Goal: Communication & Community: Answer question/provide support

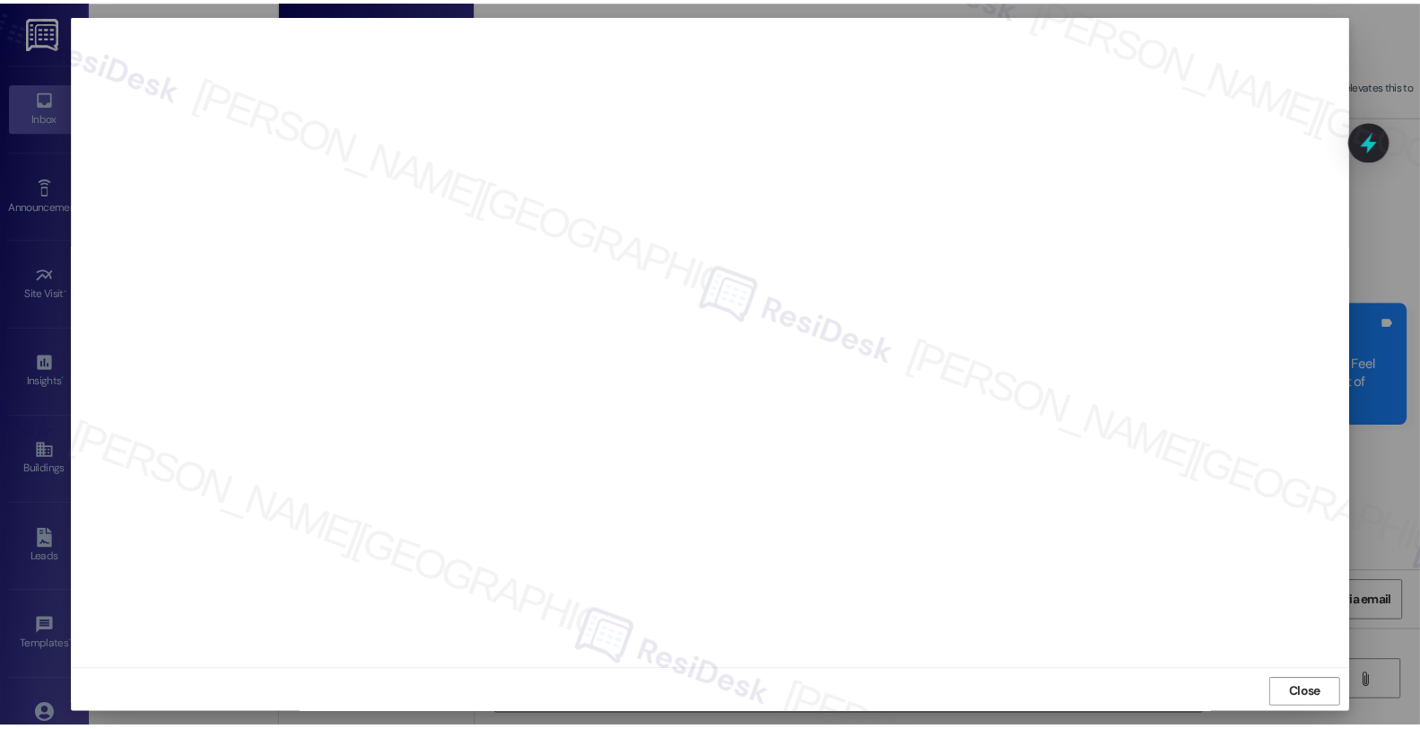
scroll to position [10489, 0]
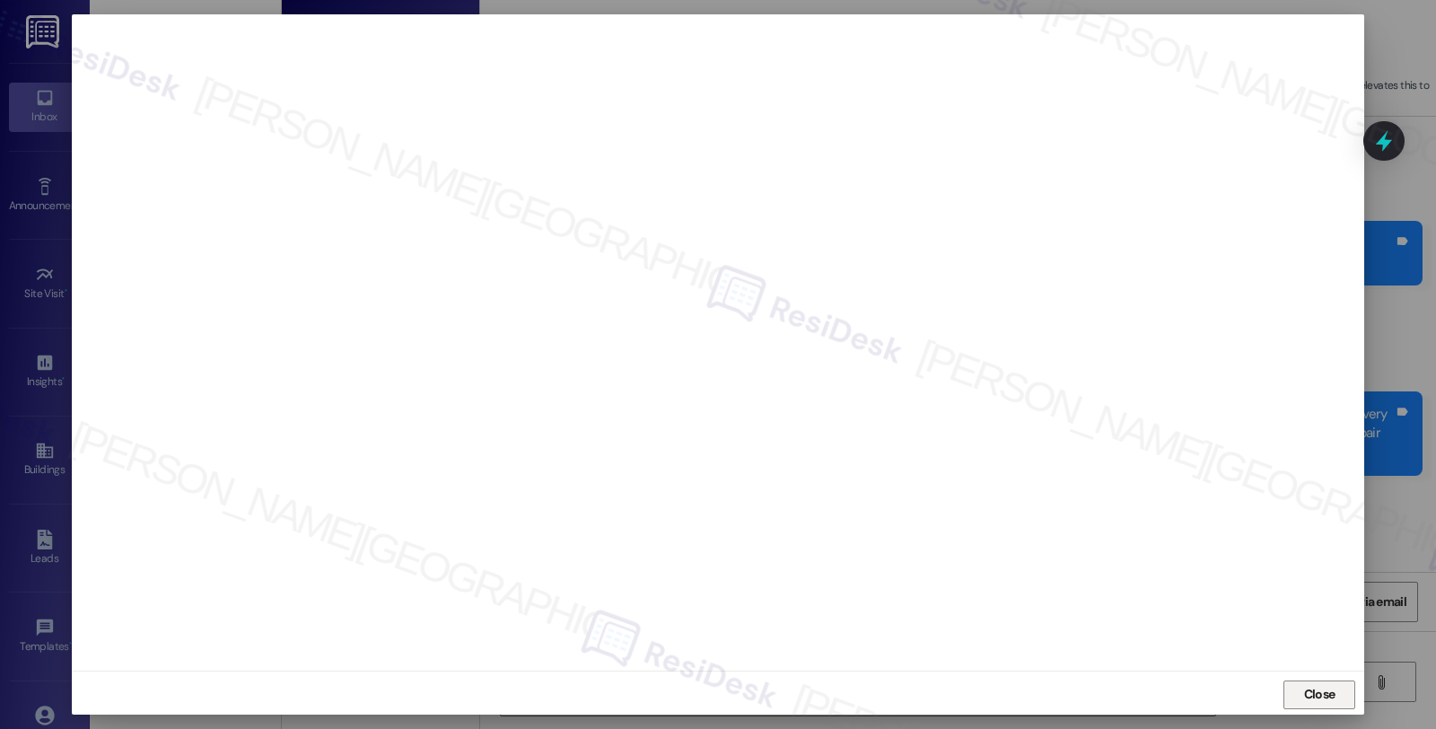
click at [1311, 694] on span "Close" at bounding box center [1319, 694] width 31 height 19
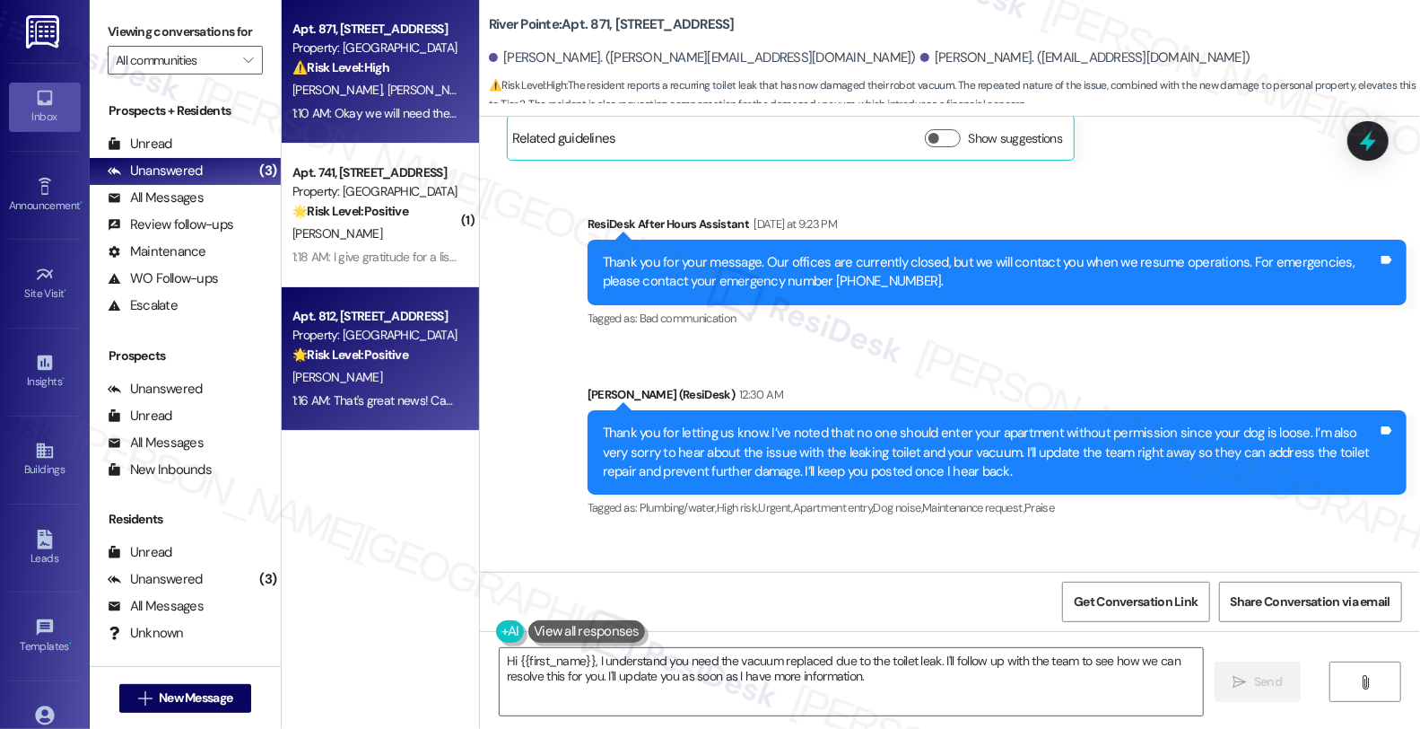
click at [398, 354] on strong "🌟 Risk Level: Positive" at bounding box center [350, 354] width 116 height 16
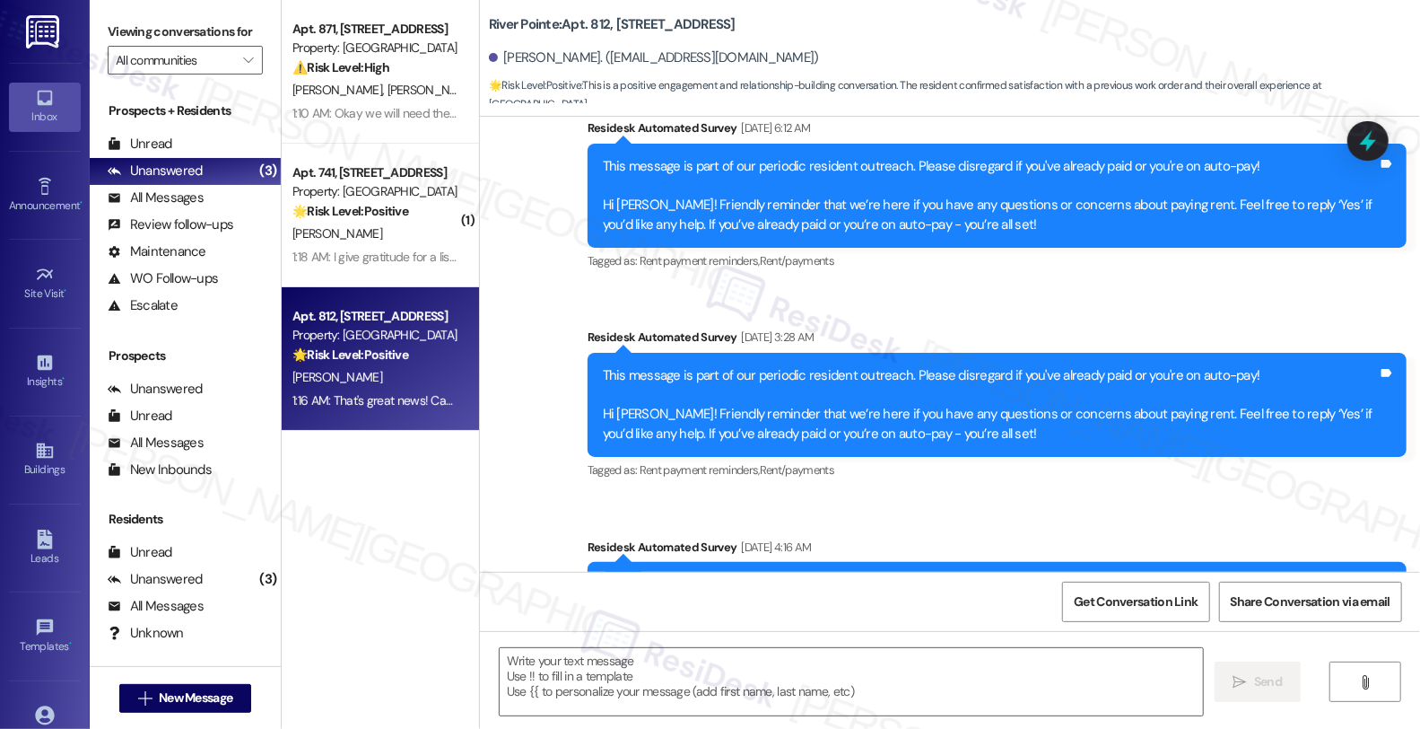
type textarea "Fetching suggested responses. Please feel free to read through the conversation…"
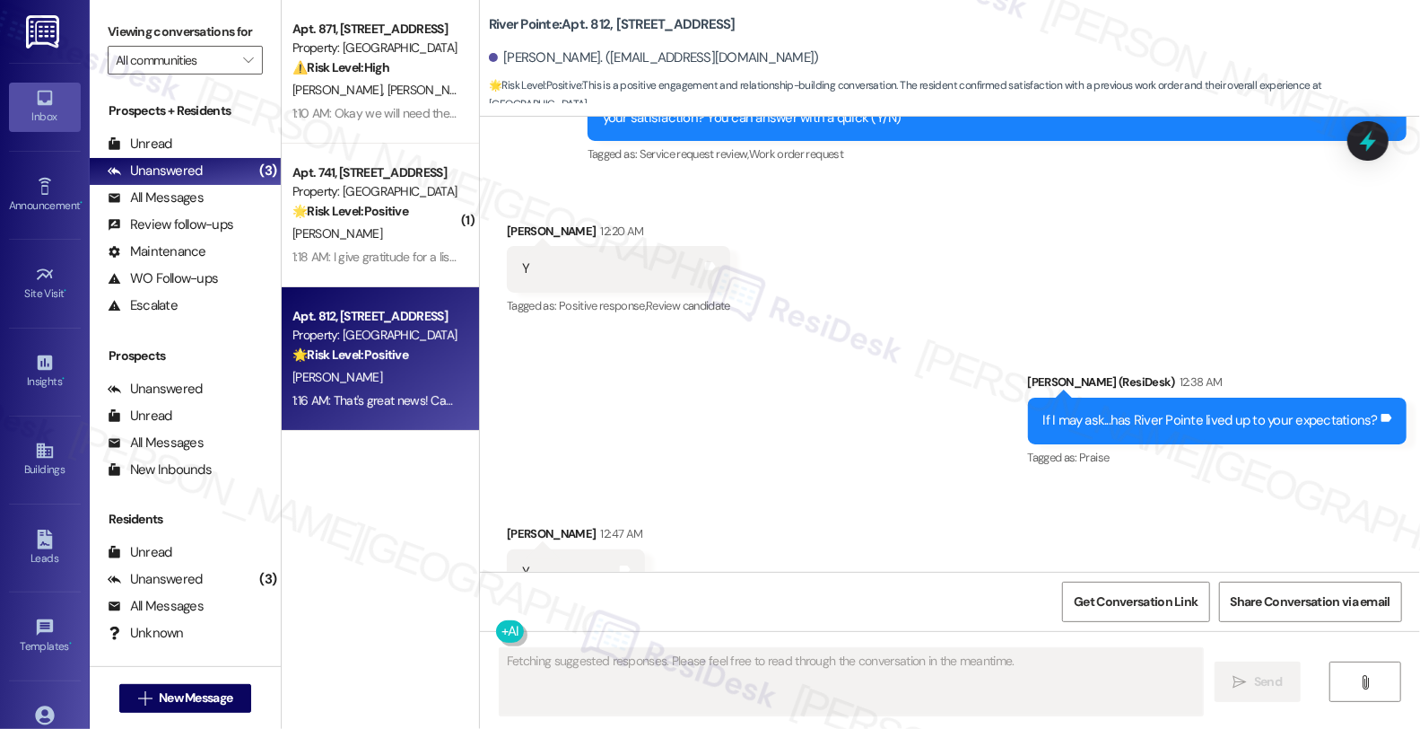
scroll to position [3225, 0]
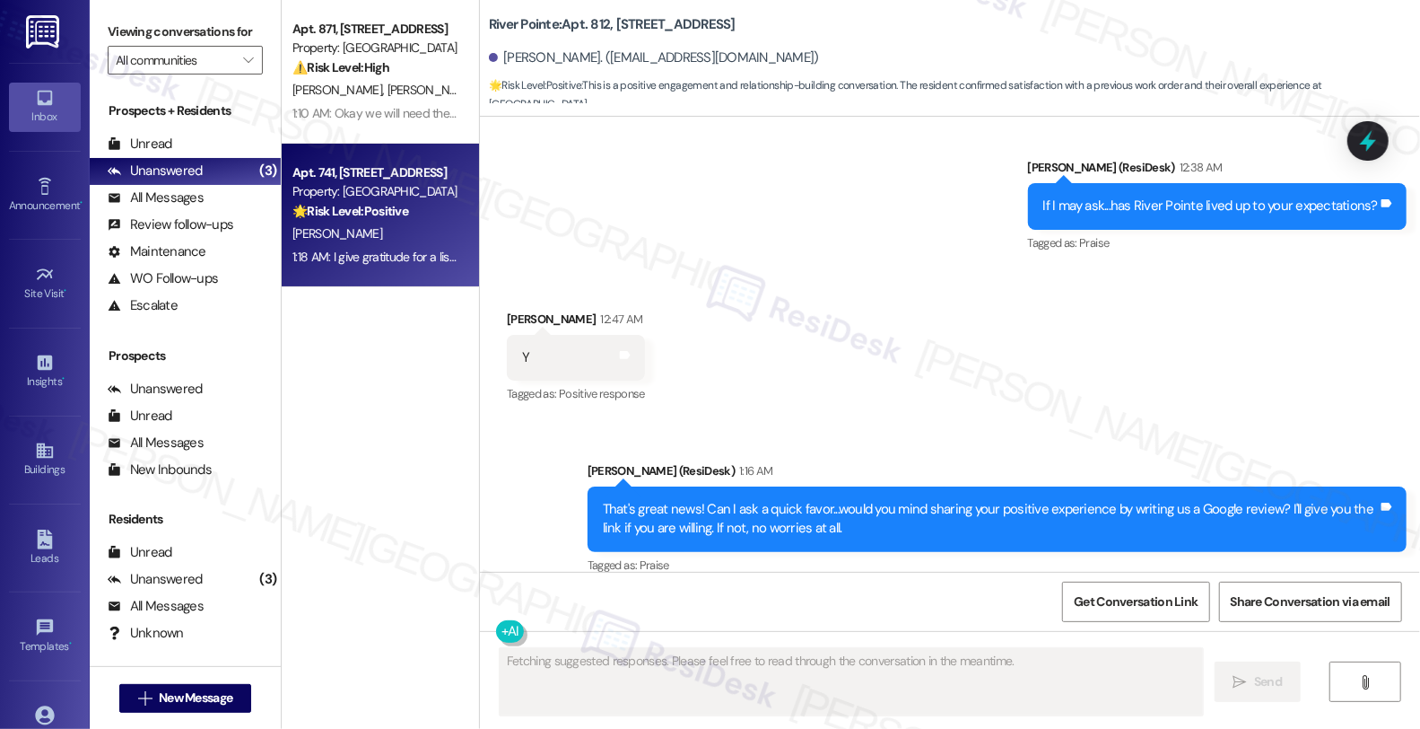
click at [292, 180] on div "Apt. 741, [STREET_ADDRESS]" at bounding box center [375, 172] width 166 height 19
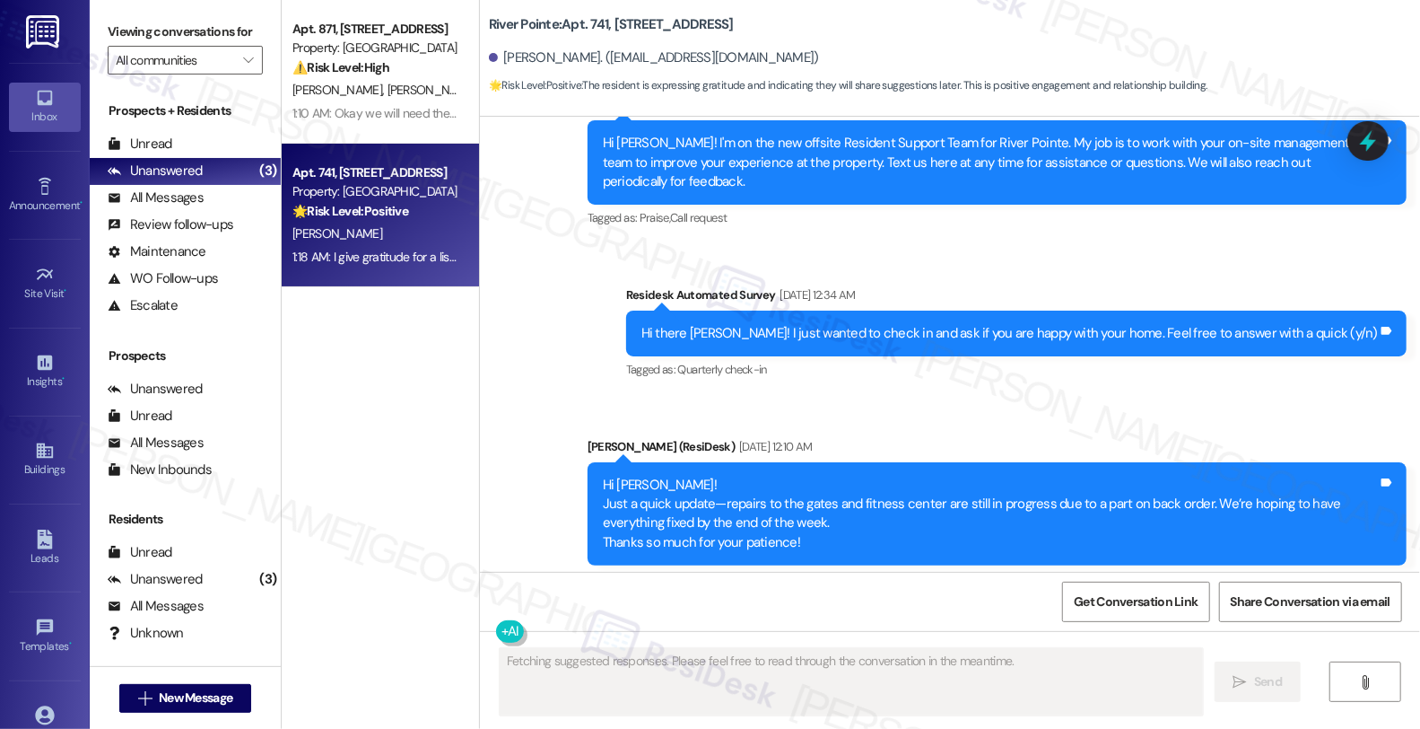
scroll to position [6254, 0]
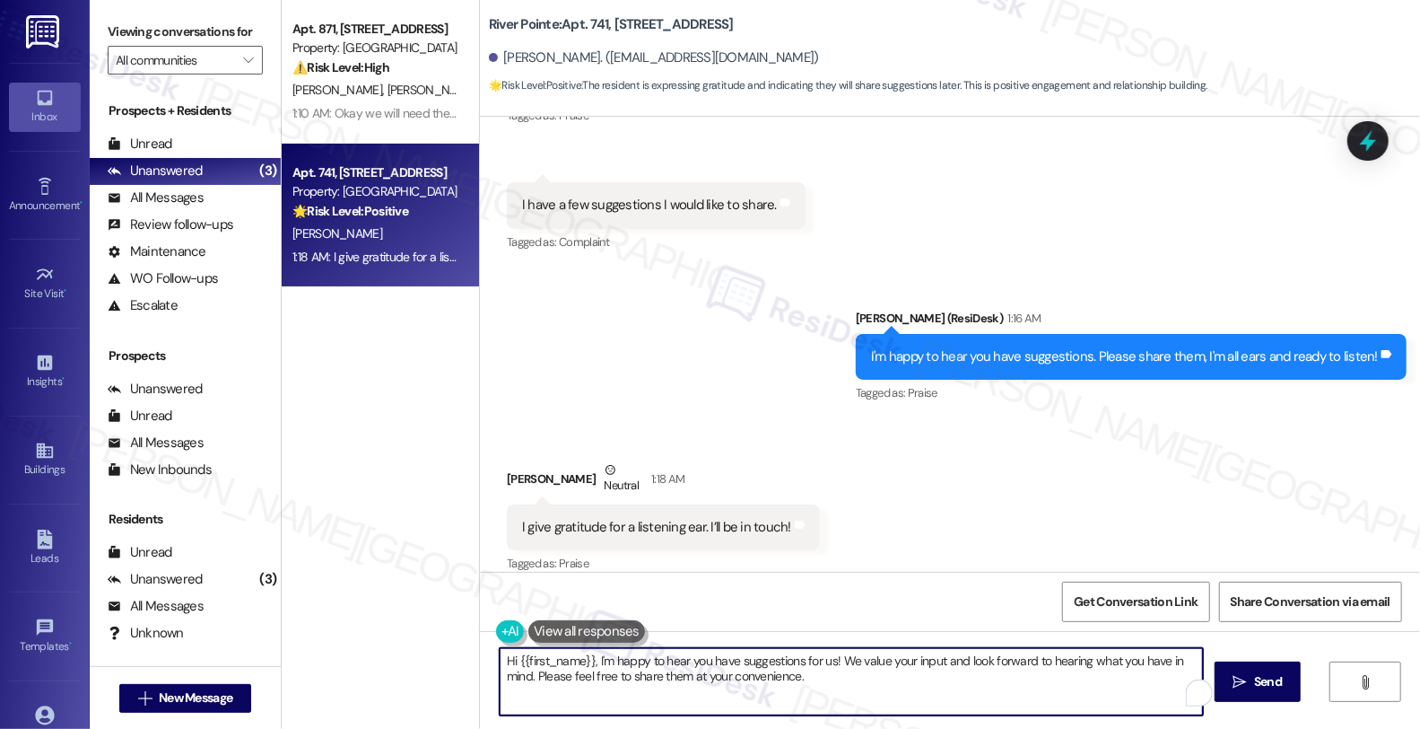
drag, startPoint x: 791, startPoint y: 678, endPoint x: 380, endPoint y: 653, distance: 412.6
click at [380, 653] on div "Apt. 871, [STREET_ADDRESS] Property: River Pointe ⚠️ Risk Level: High The resid…" at bounding box center [851, 364] width 1139 height 729
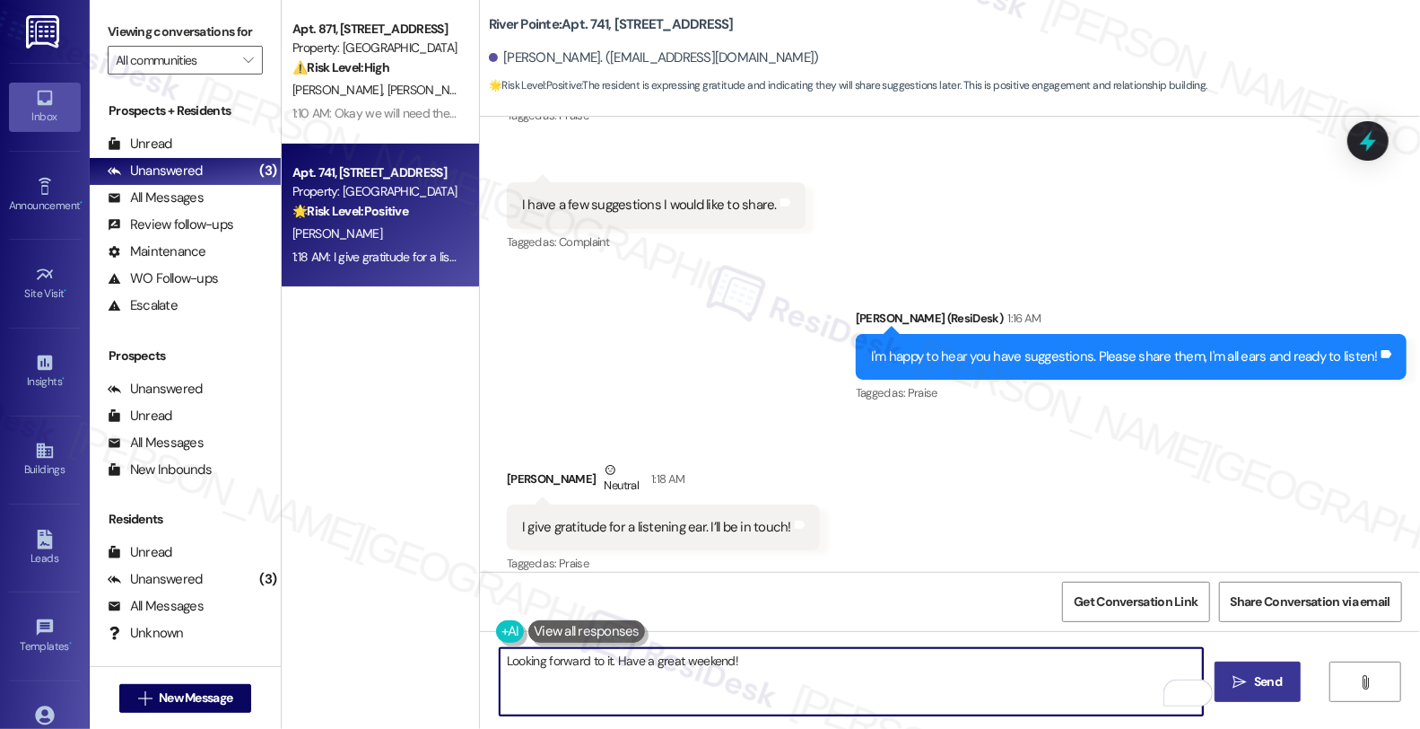
type textarea "Looking forward to it. Have a great weekend!"
click at [1285, 692] on button " Send" at bounding box center [1258, 681] width 87 height 40
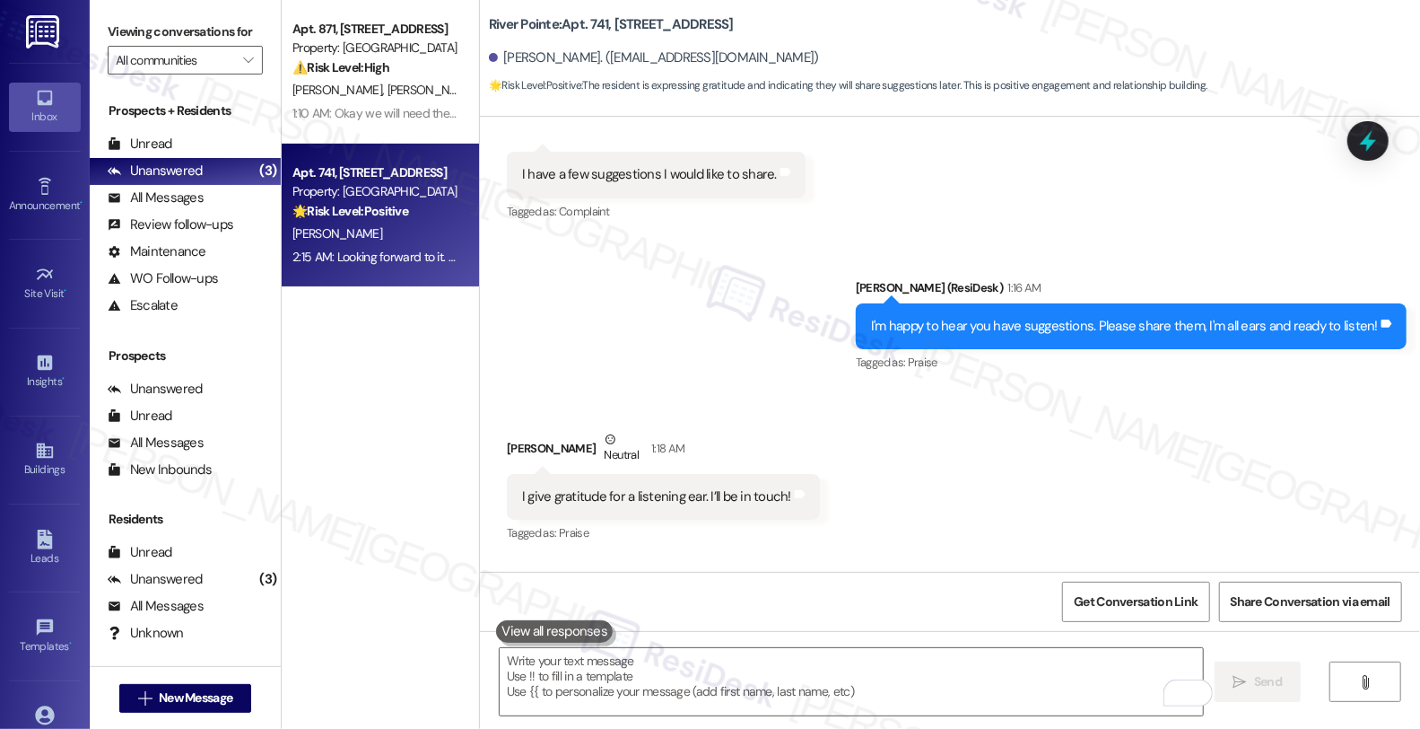
scroll to position [6379, 0]
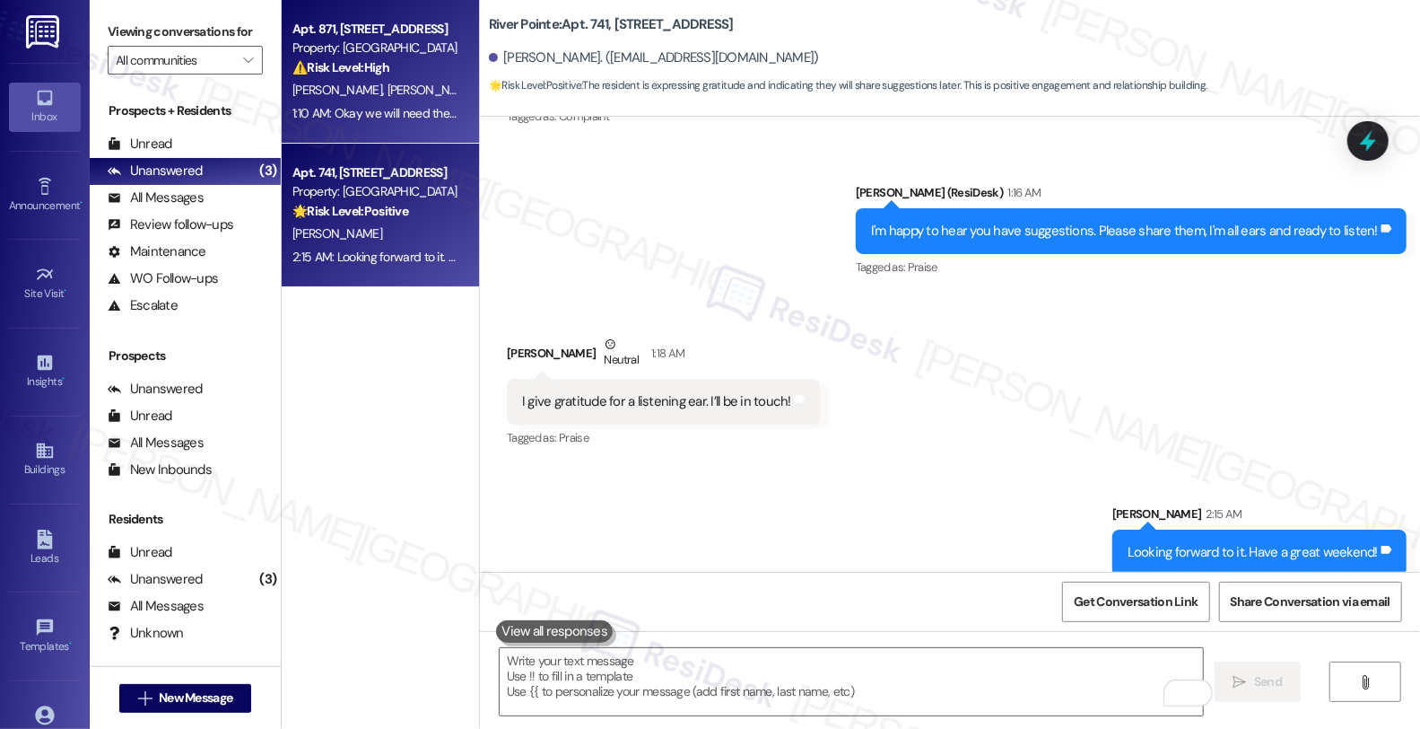
click at [371, 69] on strong "⚠️ Risk Level: High" at bounding box center [340, 67] width 97 height 16
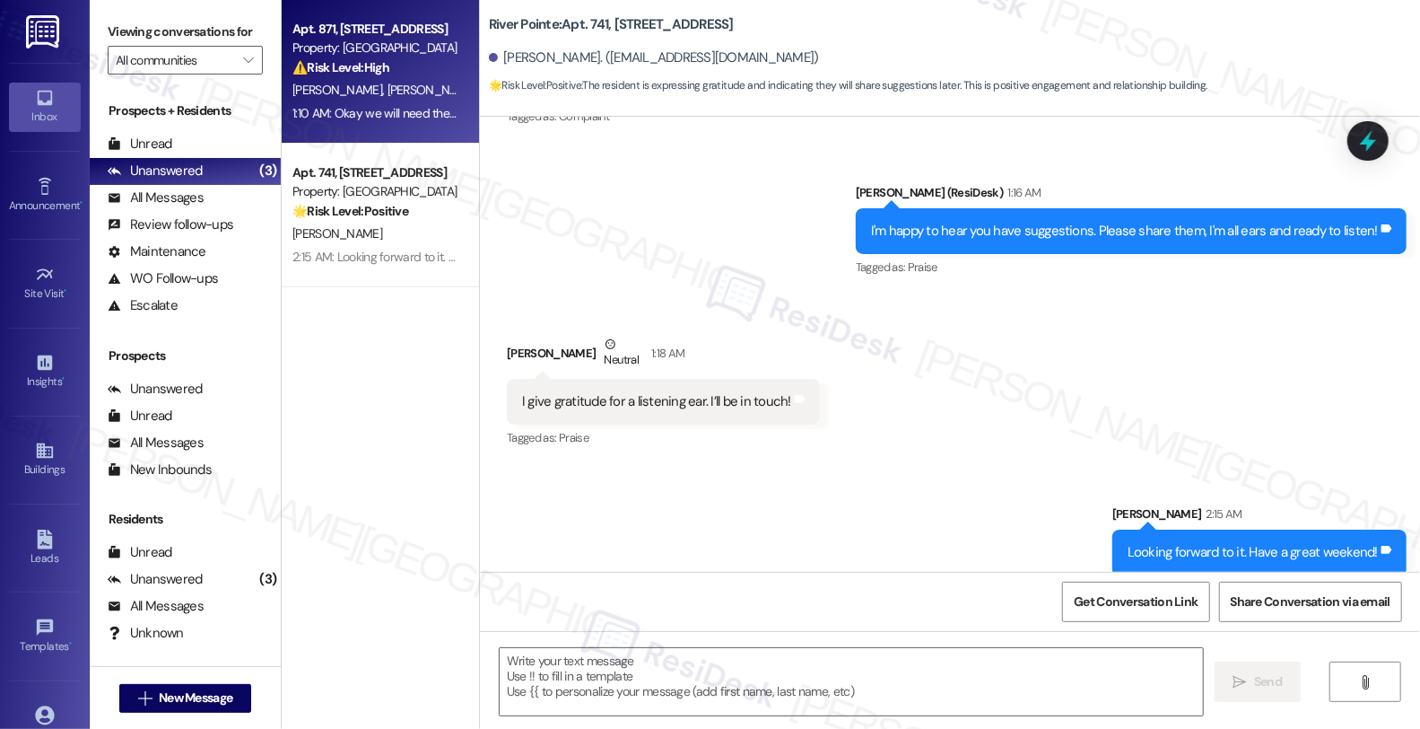
type textarea "Fetching suggested responses. Please feel free to read through the conversation…"
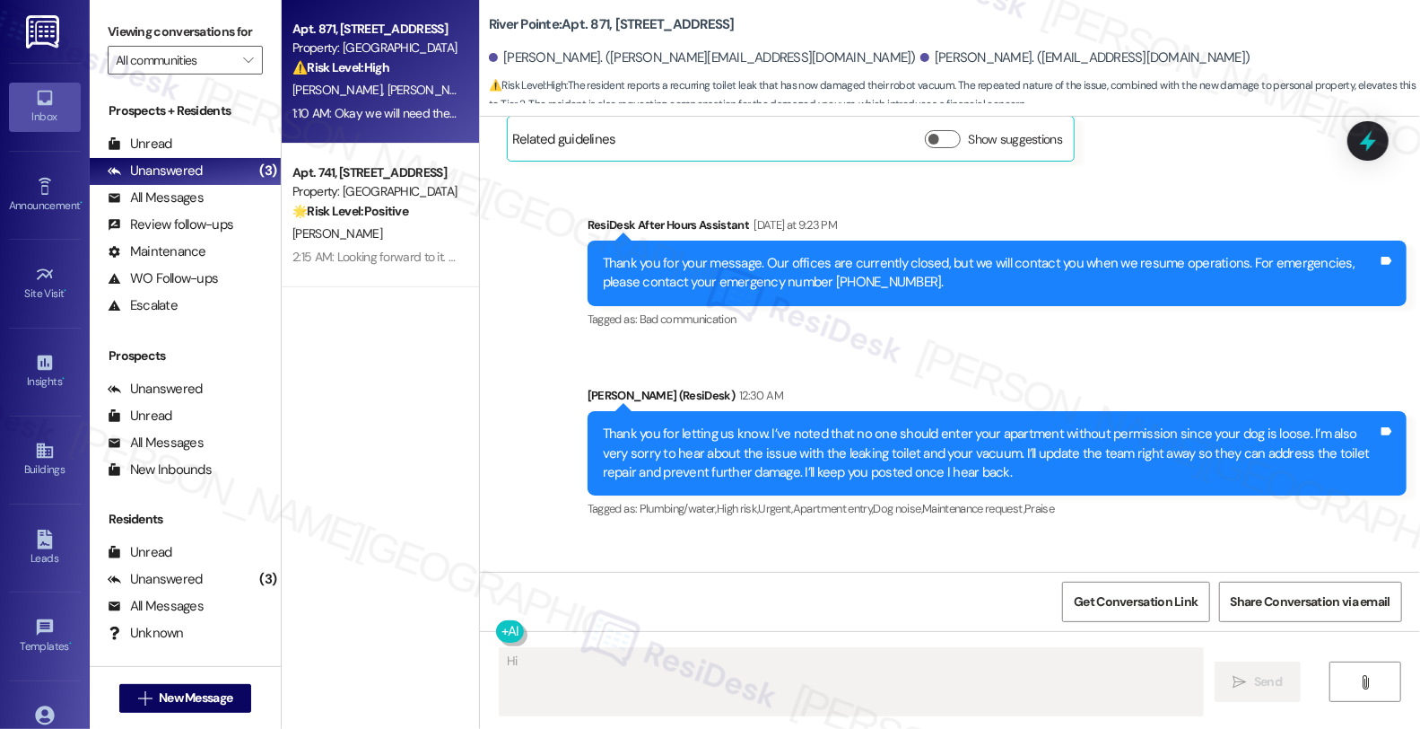
scroll to position [10489, 0]
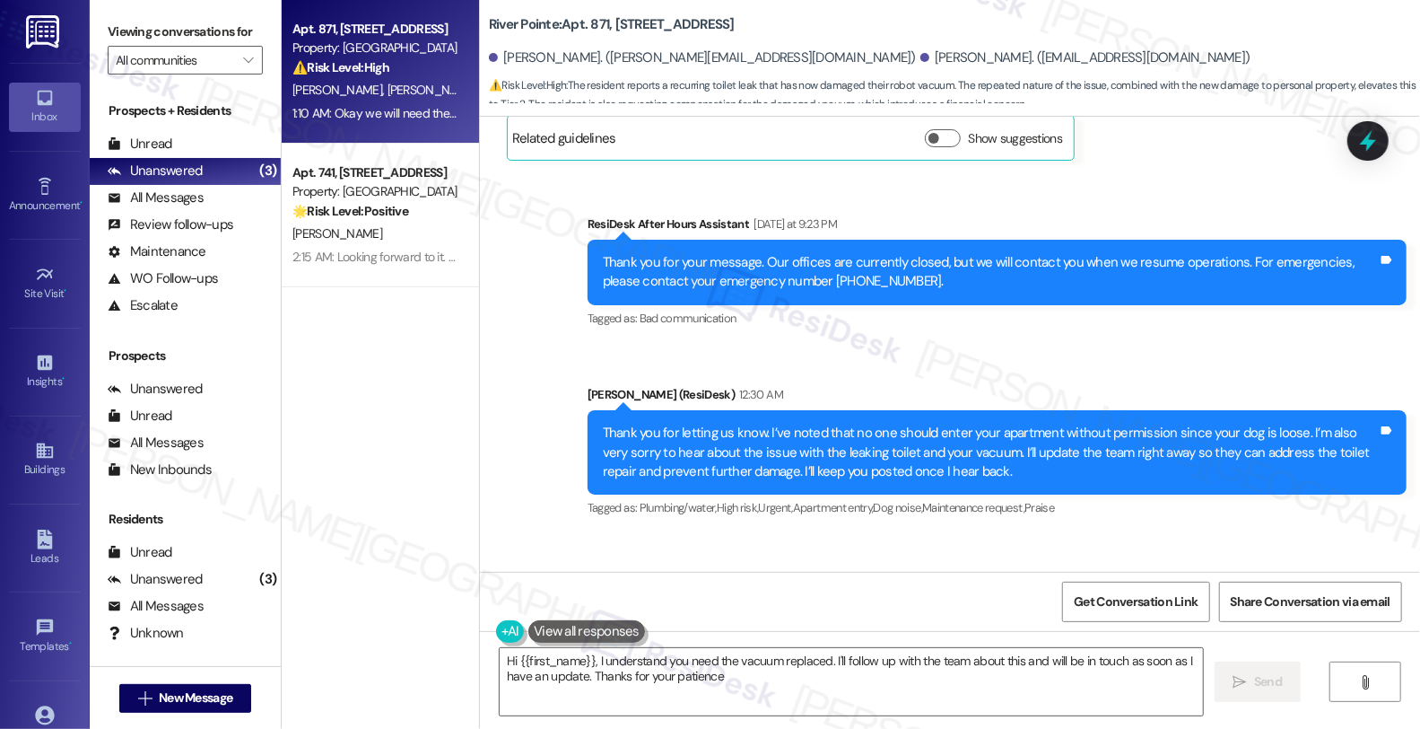
type textarea "Hi {{first_name}}, I understand you need the vacuum replaced. I'll follow up wi…"
click at [1358, 153] on icon at bounding box center [1368, 141] width 31 height 31
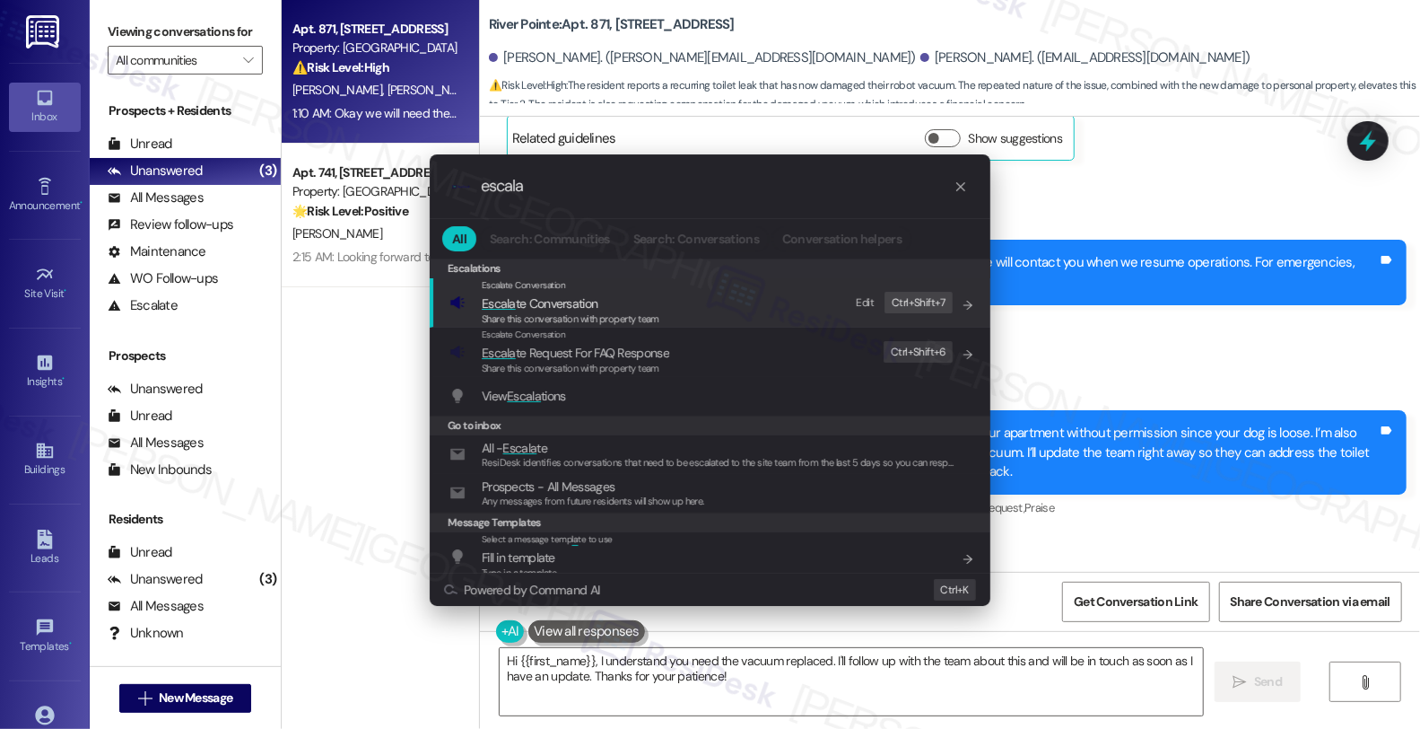
type input "escala"
click at [506, 309] on span "Escala" at bounding box center [499, 303] width 34 height 16
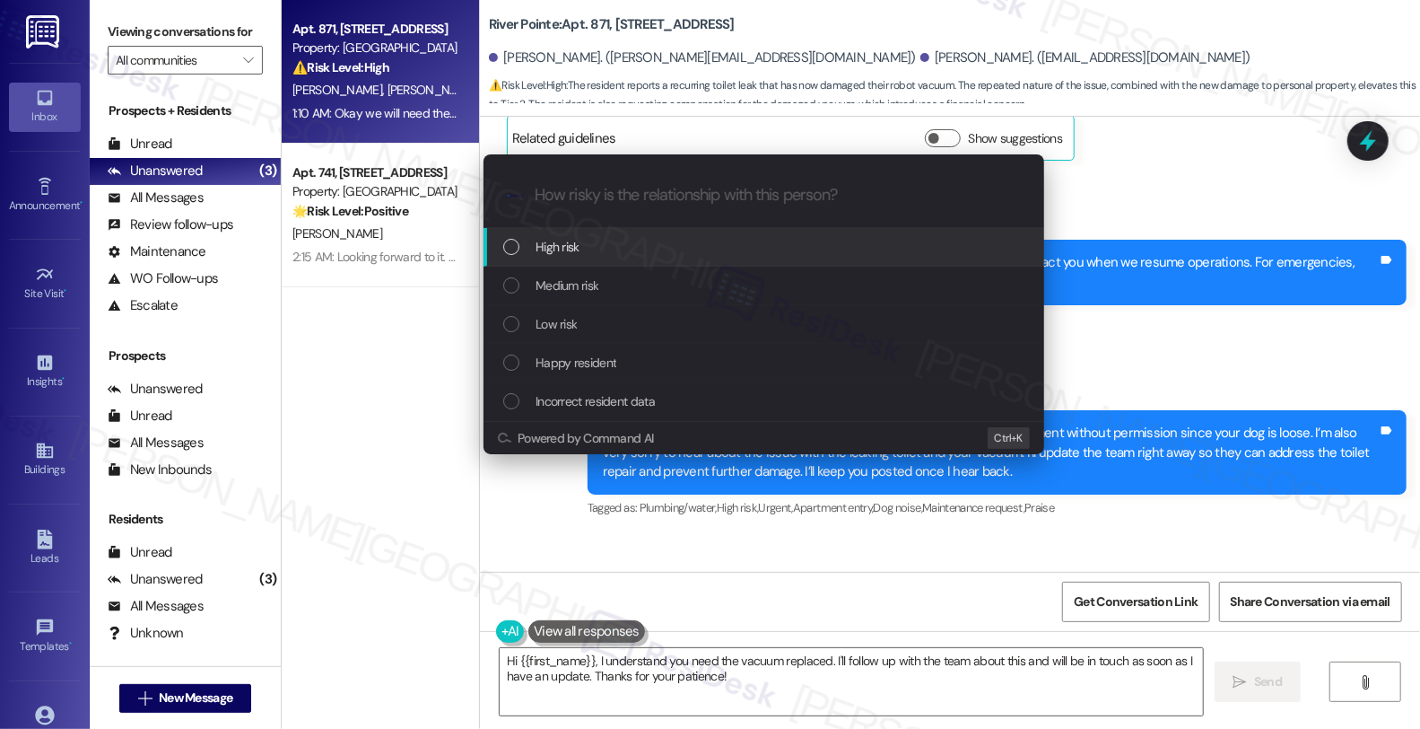
click at [1340, 131] on div "Escalate Conversation How risky is the relationship with this person? Topics (e…" at bounding box center [710, 364] width 1420 height 729
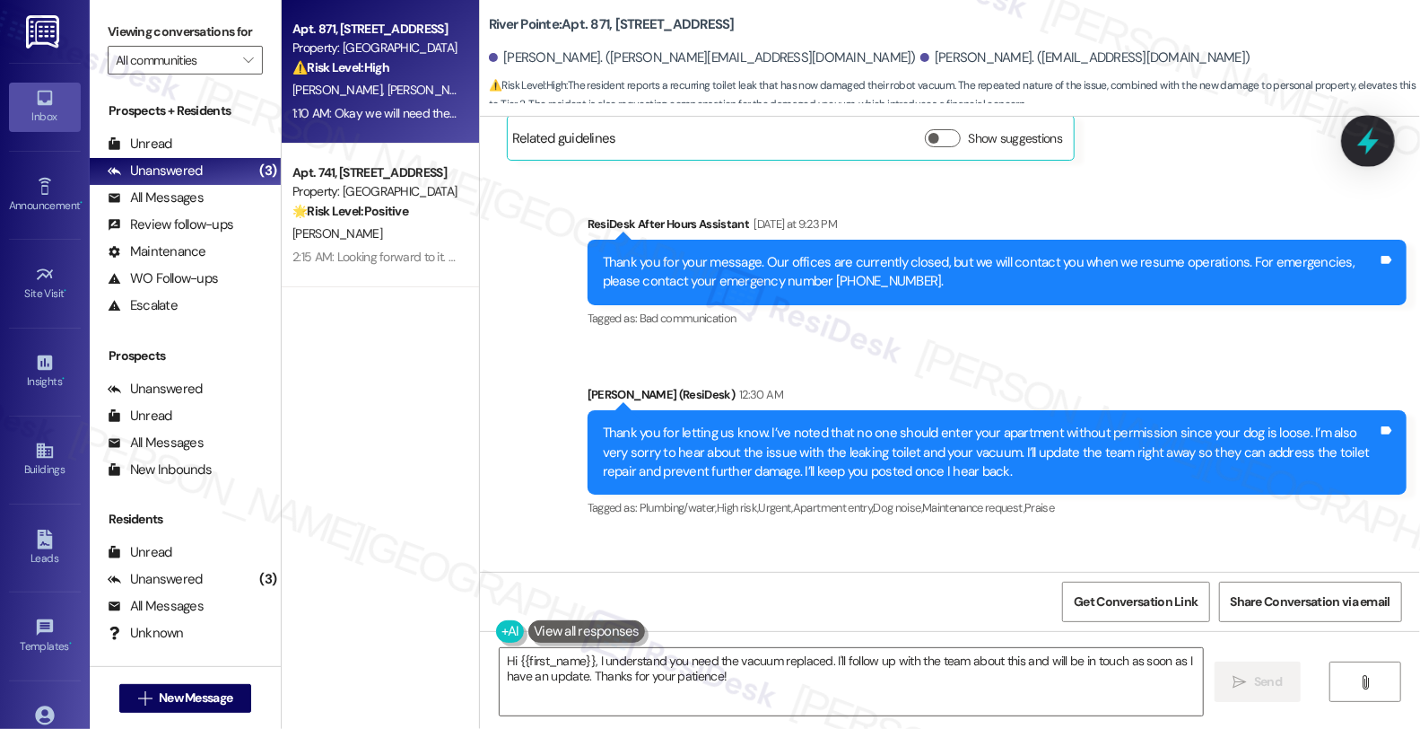
click at [1387, 141] on div at bounding box center [1368, 140] width 54 height 51
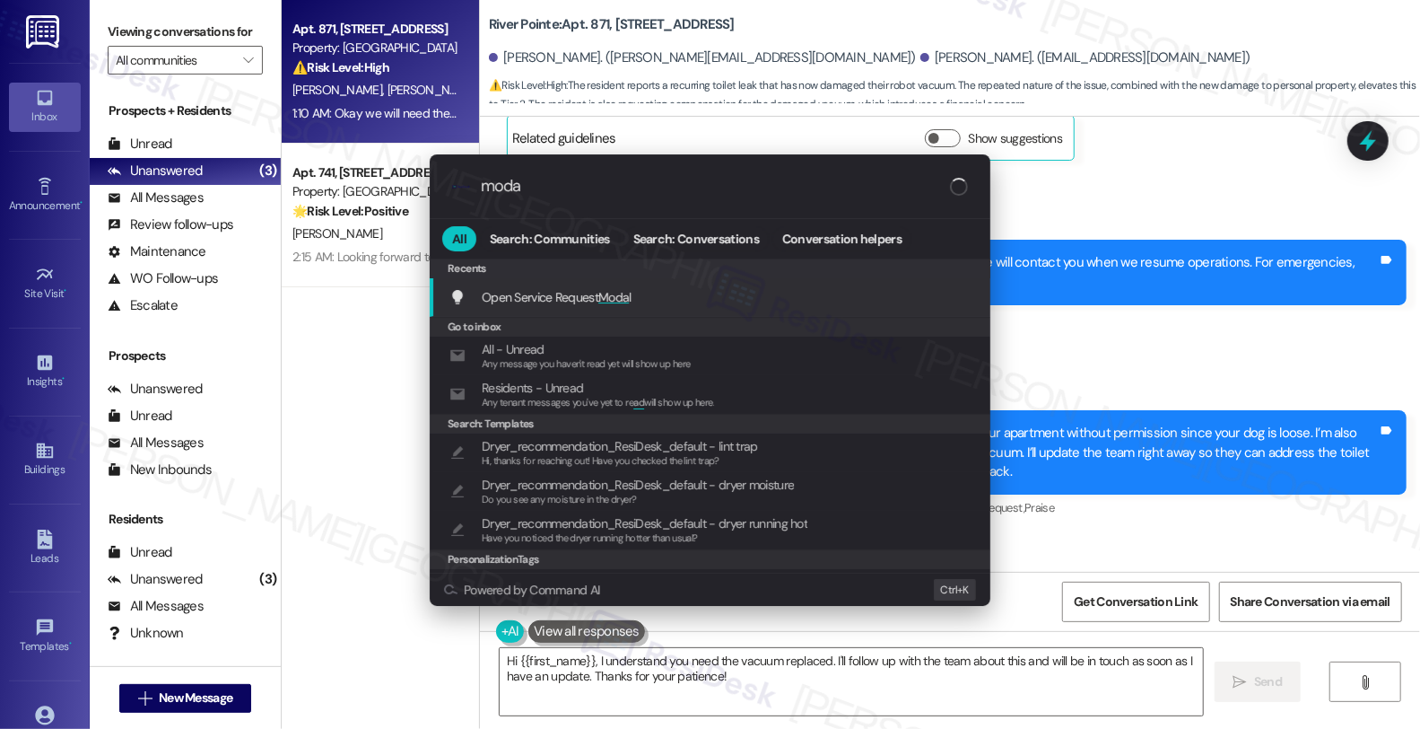
type input "modal"
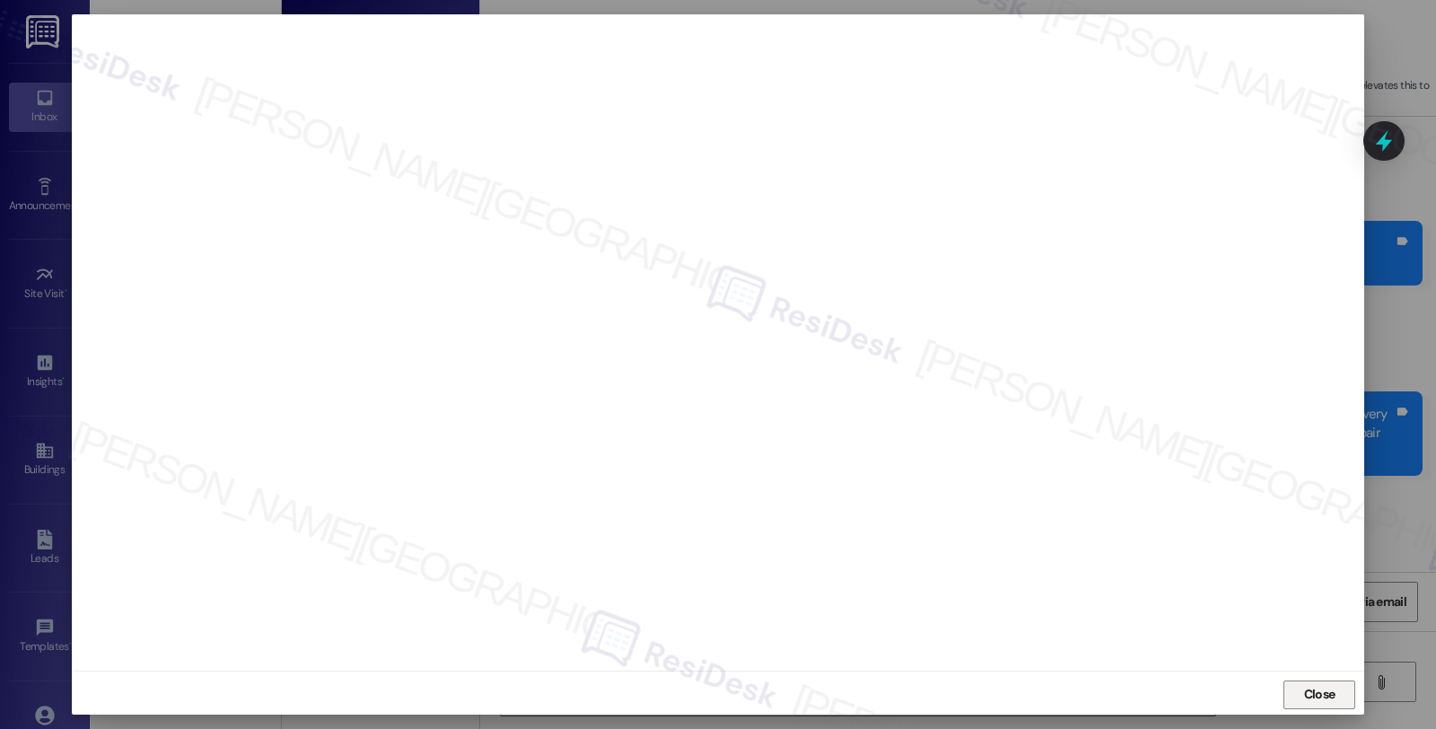
click at [1305, 689] on span "Close" at bounding box center [1319, 694] width 31 height 19
